Goal: Information Seeking & Learning: Learn about a topic

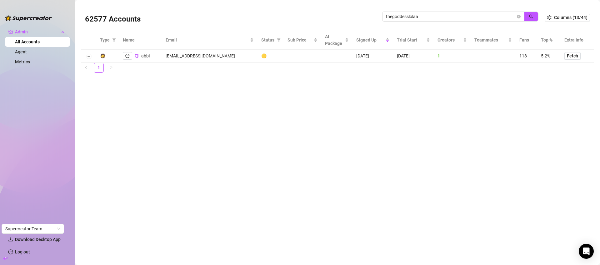
click at [449, 16] on input "thegoddesslolaa" at bounding box center [451, 16] width 130 height 7
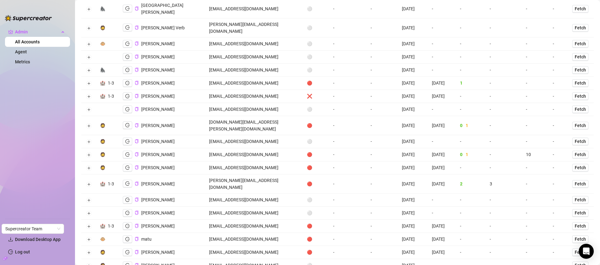
scroll to position [574, 0]
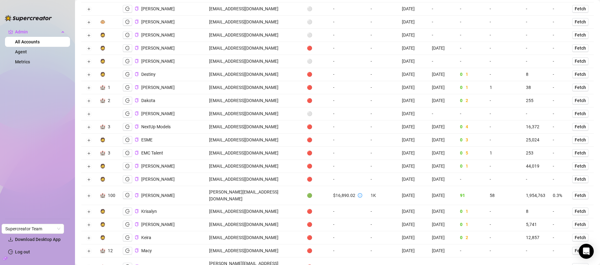
click at [239, 186] on td "jackson@creatorsinc.com" at bounding box center [254, 195] width 98 height 19
click at [238, 186] on td "jackson@creatorsinc.com" at bounding box center [254, 195] width 98 height 19
copy td "jackson@creatorsinc.com"
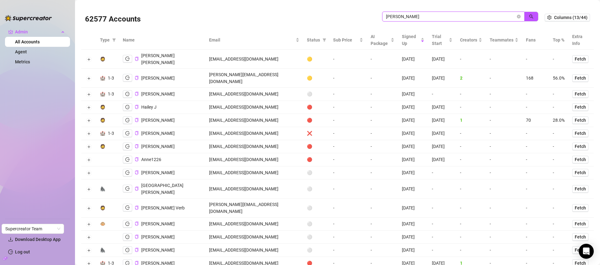
click at [425, 17] on input "jackson" at bounding box center [451, 16] width 130 height 7
type input "carrie"
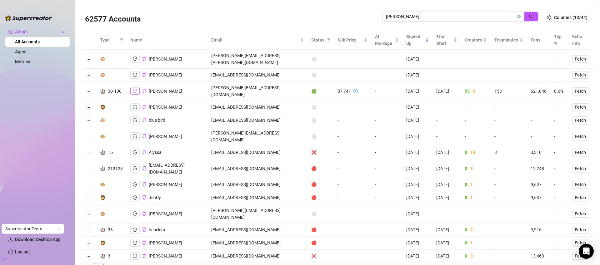
click at [136, 89] on icon "logout" at bounding box center [135, 91] width 4 height 4
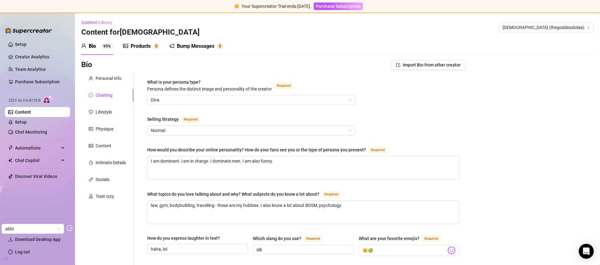
scroll to position [1, 0]
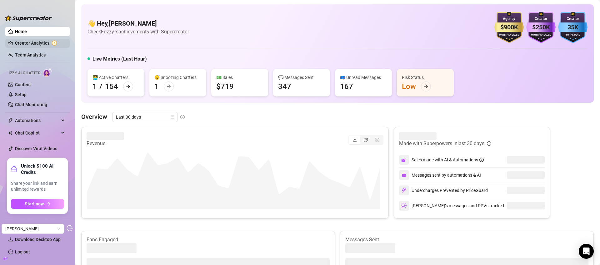
click at [42, 40] on link "Creator Analytics" at bounding box center [40, 43] width 50 height 10
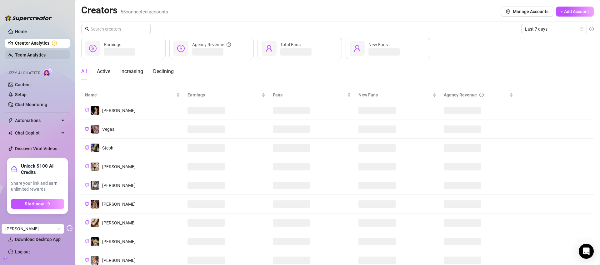
click at [32, 55] on link "Team Analytics" at bounding box center [30, 54] width 31 height 5
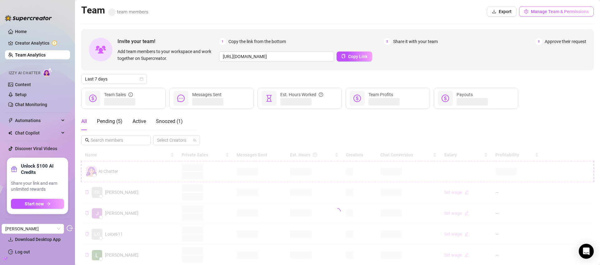
click at [548, 12] on span "Manage Team & Permissions" at bounding box center [560, 11] width 58 height 5
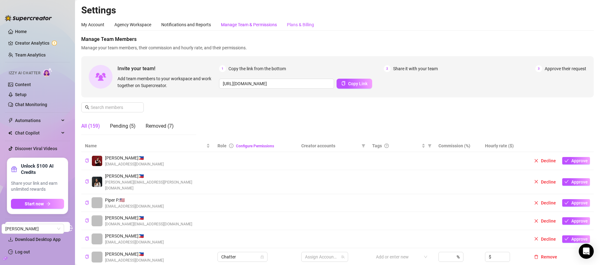
click at [302, 25] on div "Plans & Billing" at bounding box center [300, 24] width 27 height 7
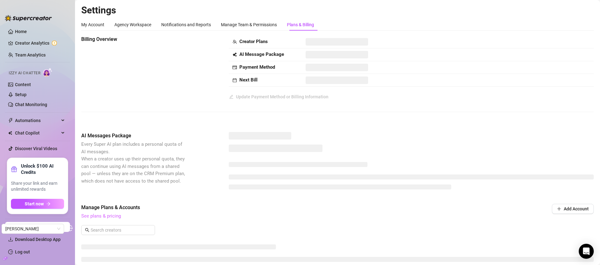
click at [109, 215] on link "See plans & pricing" at bounding box center [101, 216] width 40 height 6
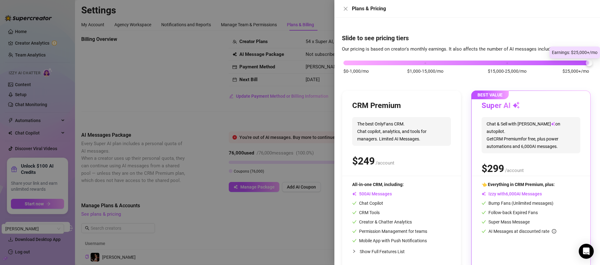
click at [578, 60] on div "$0-1,000/mo $1,000-15,000/mo $15,000-25,000/mo $25,000+/mo" at bounding box center [466, 61] width 246 height 4
click at [425, 62] on div "$0-1,000/mo $1,000-15,000/mo $15,000-25,000/mo $25,000+/mo" at bounding box center [466, 61] width 246 height 4
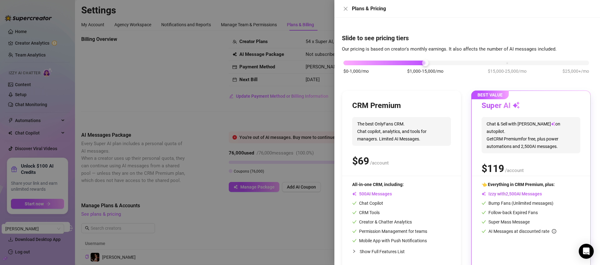
click at [511, 60] on div "$0-1,000/mo $1,000-15,000/mo $15,000-25,000/mo $25,000+/mo" at bounding box center [466, 61] width 246 height 4
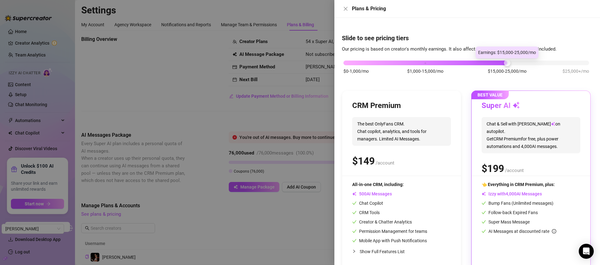
click at [507, 60] on div at bounding box center [507, 63] width 7 height 7
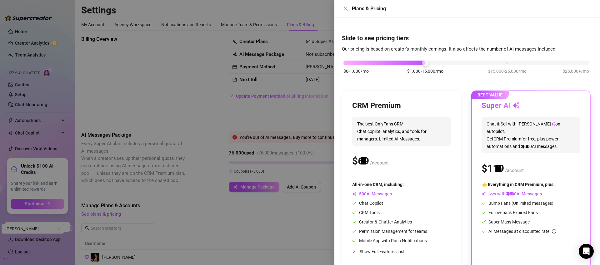
click at [425, 60] on div "$0-1,000/mo $1,000-15,000/mo $15,000-25,000/mo $25,000+/mo" at bounding box center [466, 61] width 246 height 4
click at [99, 63] on div at bounding box center [300, 132] width 600 height 265
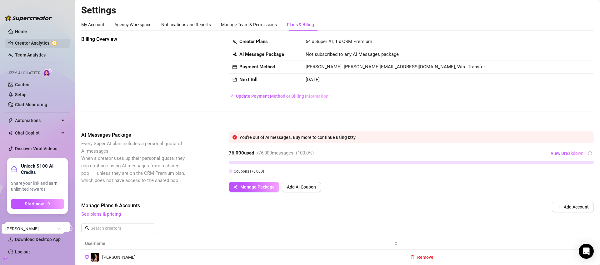
click at [37, 44] on link "Creator Analytics" at bounding box center [40, 43] width 50 height 10
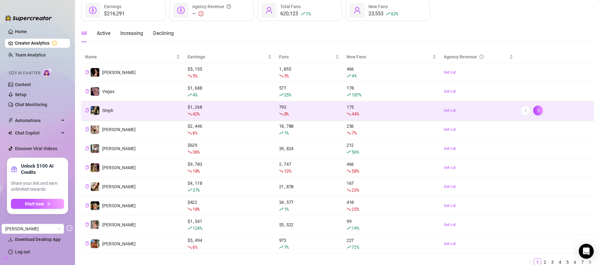
scroll to position [63, 0]
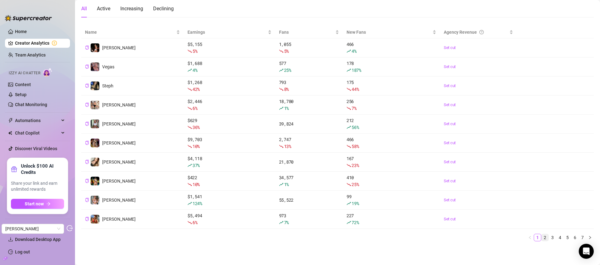
click at [543, 237] on link "2" at bounding box center [544, 237] width 7 height 7
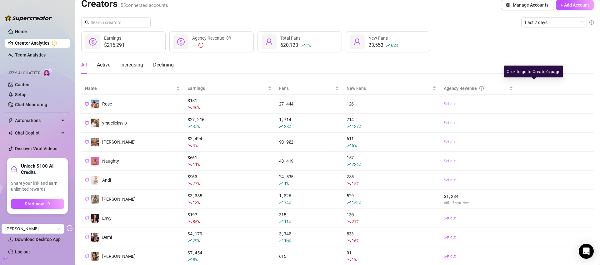
scroll to position [0, 0]
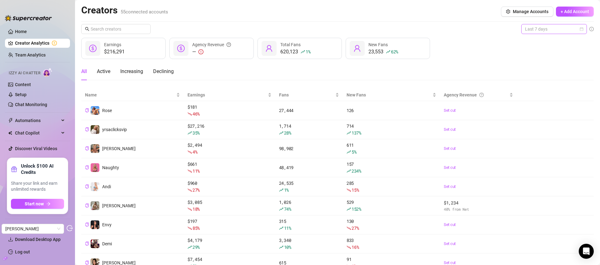
click at [553, 30] on span "Last 7 days" at bounding box center [554, 28] width 58 height 9
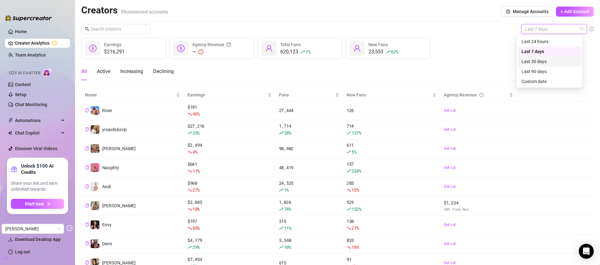
click at [552, 59] on div "Last 30 days" at bounding box center [549, 61] width 56 height 7
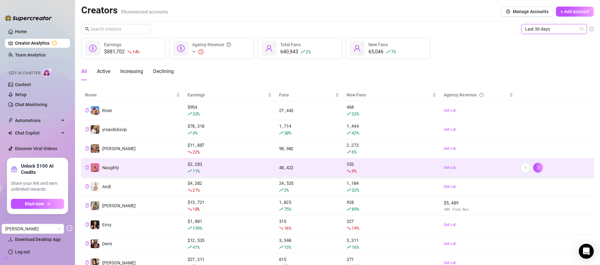
scroll to position [63, 0]
